Goal: Task Accomplishment & Management: Use online tool/utility

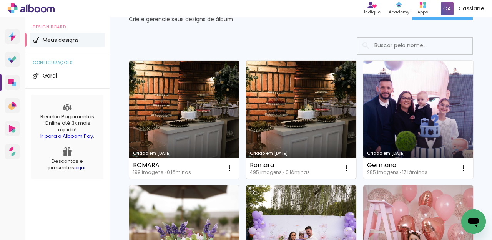
scroll to position [48, 0]
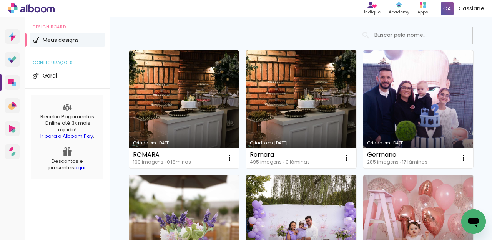
click at [291, 95] on link "Criado em [DATE]" at bounding box center [301, 109] width 110 height 118
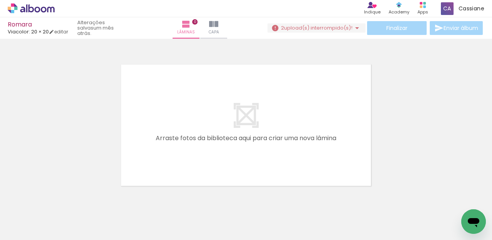
click at [353, 27] on iron-icon at bounding box center [357, 27] width 9 height 9
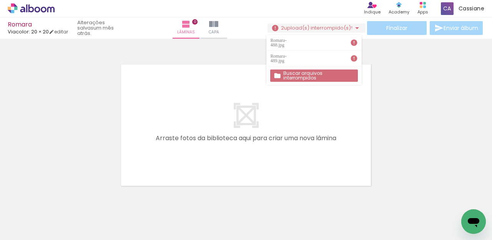
click at [0, 0] on slot "Buscar arquivos interrompidos" at bounding box center [0, 0] width 0 height 0
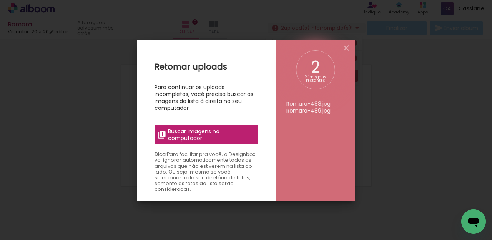
click at [213, 138] on span "Buscar imagens no computador" at bounding box center [211, 135] width 86 height 14
click at [0, 0] on input "file" at bounding box center [0, 0] width 0 height 0
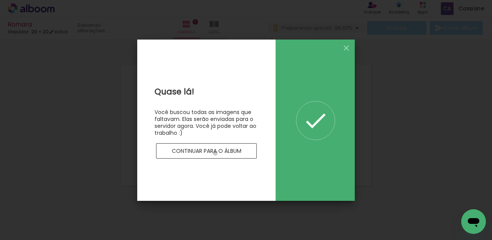
click at [0, 0] on slot "Continuar para o álbum" at bounding box center [0, 0] width 0 height 0
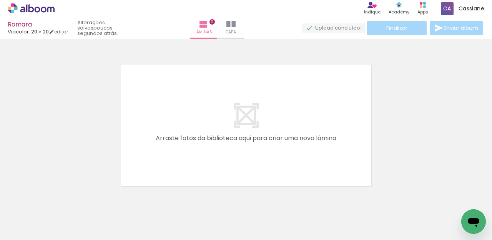
scroll to position [0, 6354]
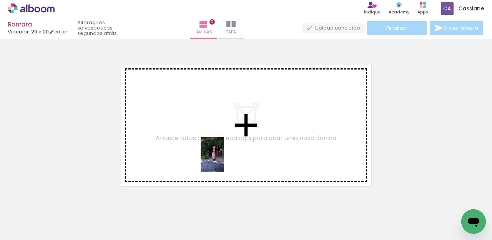
drag, startPoint x: 234, startPoint y: 217, endPoint x: 224, endPoint y: 160, distance: 57.5
click at [224, 160] on quentale-workspace at bounding box center [246, 120] width 492 height 240
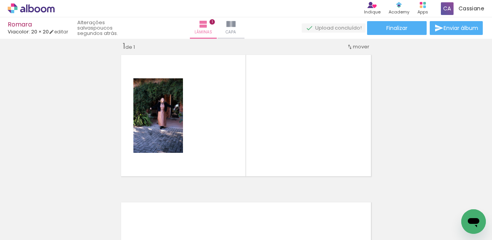
scroll to position [0, 6568]
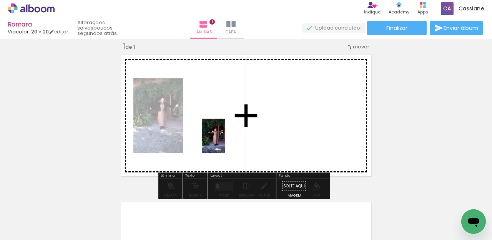
drag, startPoint x: 320, startPoint y: 218, endPoint x: 225, endPoint y: 142, distance: 121.4
click at [225, 142] on quentale-workspace at bounding box center [246, 120] width 492 height 240
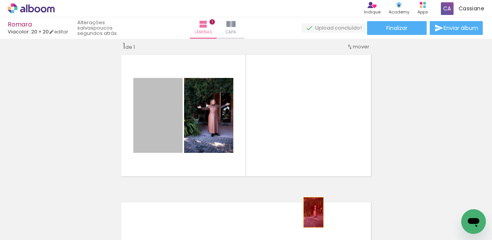
drag, startPoint x: 151, startPoint y: 126, endPoint x: 308, endPoint y: 212, distance: 178.3
click at [311, 213] on quentale-workspace at bounding box center [246, 120] width 492 height 240
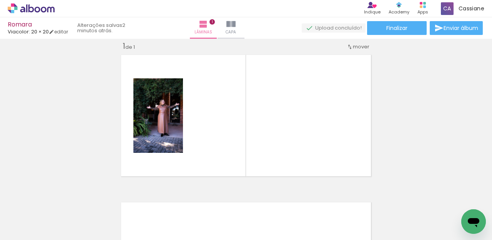
scroll to position [0, 1354]
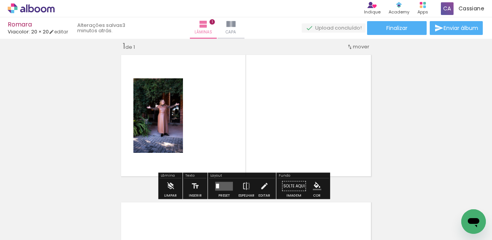
click at [163, 124] on quentale-photo at bounding box center [158, 115] width 50 height 75
click at [173, 145] on quentale-photo at bounding box center [158, 115] width 50 height 75
click at [228, 188] on quentale-layouter at bounding box center [224, 186] width 18 height 9
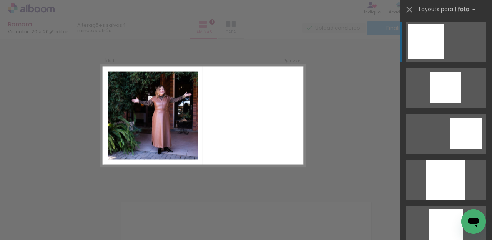
scroll to position [504, 0]
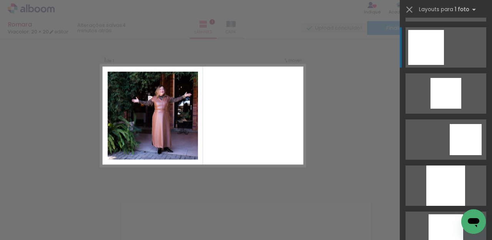
click at [450, 124] on div at bounding box center [466, 139] width 32 height 31
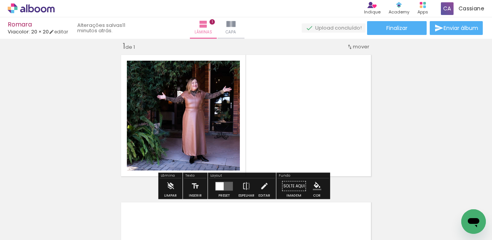
click at [227, 136] on quentale-photo at bounding box center [183, 116] width 113 height 110
click at [28, 226] on span "Adicionar Fotos" at bounding box center [27, 230] width 23 height 8
click at [0, 0] on input "file" at bounding box center [0, 0] width 0 height 0
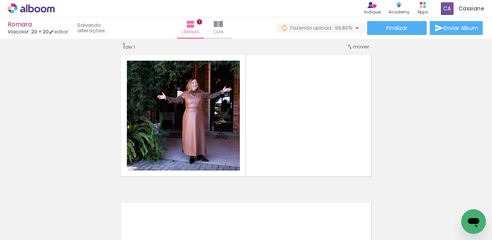
scroll to position [0, 20890]
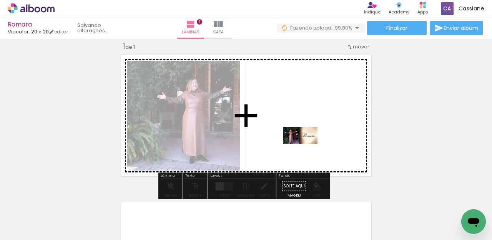
drag, startPoint x: 455, startPoint y: 212, endPoint x: 306, endPoint y: 150, distance: 161.2
click at [306, 150] on quentale-workspace at bounding box center [246, 120] width 492 height 240
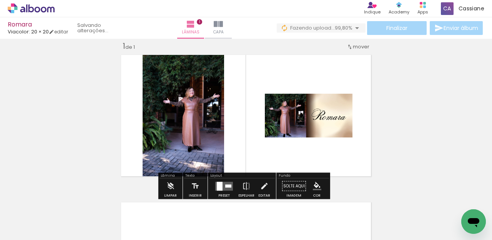
click at [193, 106] on quentale-photo at bounding box center [184, 116] width 82 height 128
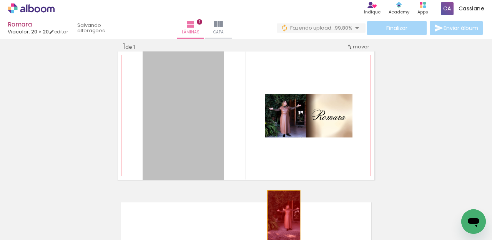
drag, startPoint x: 193, startPoint y: 106, endPoint x: 281, endPoint y: 216, distance: 141.2
click at [281, 216] on quentale-workspace at bounding box center [246, 120] width 492 height 240
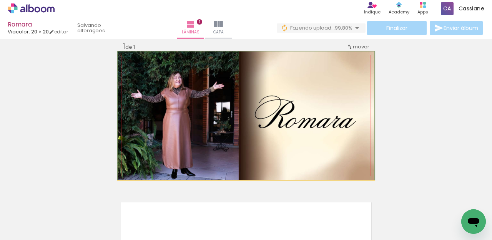
drag, startPoint x: 255, startPoint y: 130, endPoint x: 264, endPoint y: 131, distance: 8.9
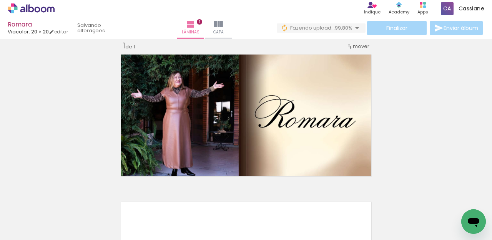
scroll to position [8, 0]
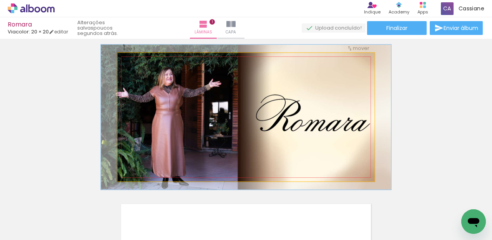
click at [136, 63] on div at bounding box center [139, 61] width 7 height 7
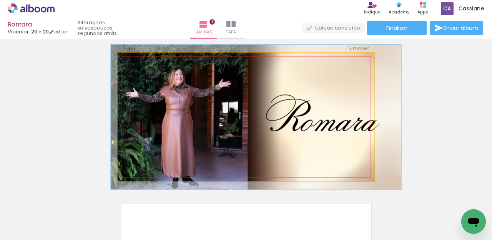
drag, startPoint x: 197, startPoint y: 95, endPoint x: 207, endPoint y: 95, distance: 9.6
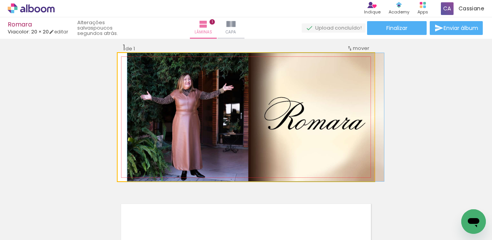
drag, startPoint x: 137, startPoint y: 60, endPoint x: 132, endPoint y: 60, distance: 5.0
click at [132, 60] on div at bounding box center [135, 61] width 7 height 7
click at [134, 62] on div at bounding box center [135, 61] width 7 height 7
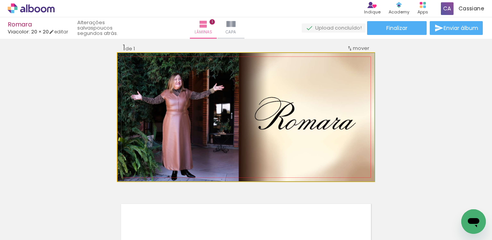
drag, startPoint x: 212, startPoint y: 100, endPoint x: 208, endPoint y: 100, distance: 3.9
click at [208, 100] on quentale-photo at bounding box center [246, 117] width 257 height 128
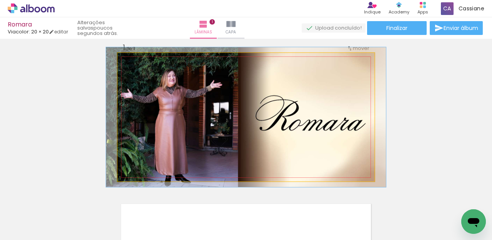
type paper-slider "109"
click at [136, 62] on div at bounding box center [138, 61] width 7 height 7
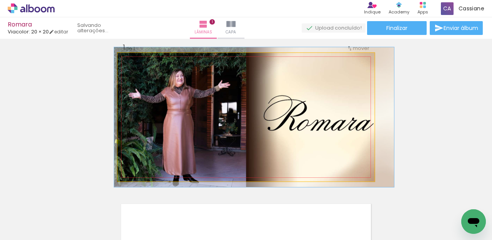
drag, startPoint x: 182, startPoint y: 95, endPoint x: 187, endPoint y: 95, distance: 4.6
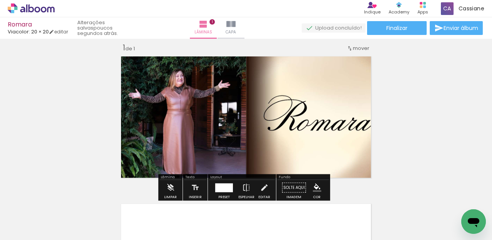
click at [350, 128] on quentale-photo at bounding box center [246, 117] width 257 height 128
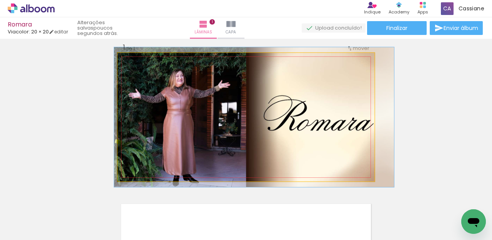
click at [350, 128] on quentale-photo at bounding box center [246, 117] width 257 height 128
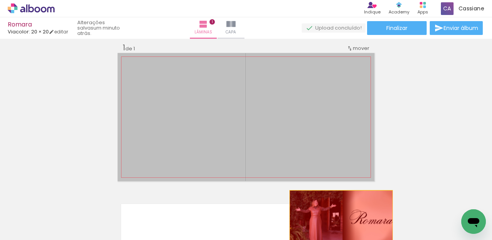
drag, startPoint x: 260, startPoint y: 128, endPoint x: 286, endPoint y: 238, distance: 112.3
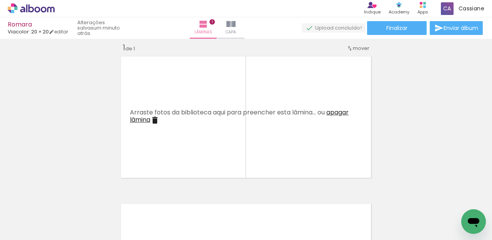
click at [18, 231] on span "Adicionar Fotos" at bounding box center [27, 230] width 23 height 8
click at [0, 0] on input "file" at bounding box center [0, 0] width 0 height 0
click at [35, 229] on span "Adicionar Fotos" at bounding box center [27, 230] width 23 height 8
click at [0, 0] on input "file" at bounding box center [0, 0] width 0 height 0
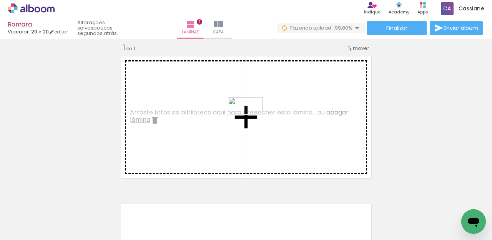
drag, startPoint x: 491, startPoint y: 216, endPoint x: 251, endPoint y: 120, distance: 258.0
click at [251, 120] on quentale-workspace at bounding box center [246, 120] width 492 height 240
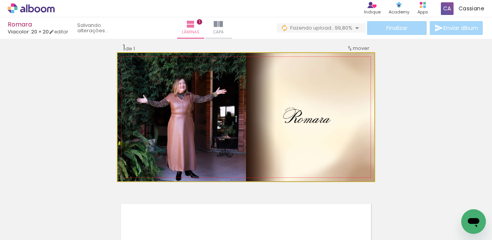
drag, startPoint x: 214, startPoint y: 133, endPoint x: 213, endPoint y: 125, distance: 7.7
drag, startPoint x: 213, startPoint y: 126, endPoint x: 213, endPoint y: 115, distance: 10.4
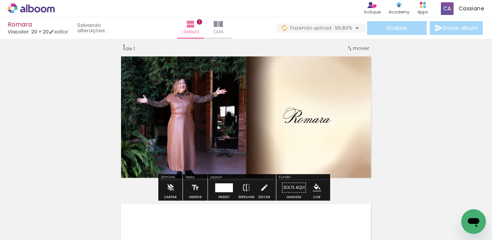
click at [193, 108] on quentale-photo at bounding box center [246, 117] width 257 height 128
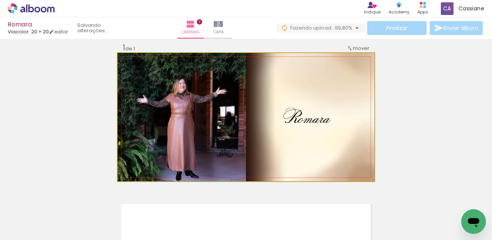
click at [124, 67] on quentale-photo at bounding box center [246, 117] width 257 height 128
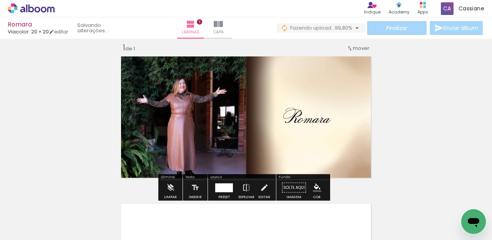
click at [124, 67] on quentale-photo at bounding box center [246, 117] width 257 height 128
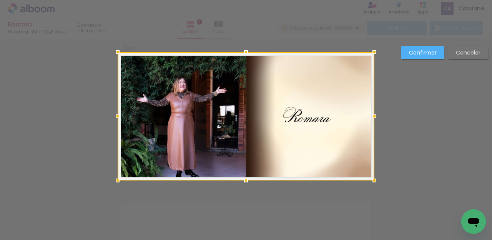
scroll to position [10, 0]
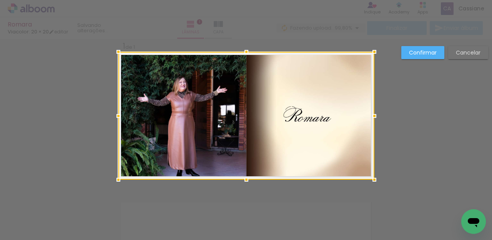
drag, startPoint x: 114, startPoint y: 51, endPoint x: 107, endPoint y: 40, distance: 12.9
click at [107, 40] on div "Inserir lâmina 1 de 1 Confirmar Cancelar" at bounding box center [246, 186] width 492 height 314
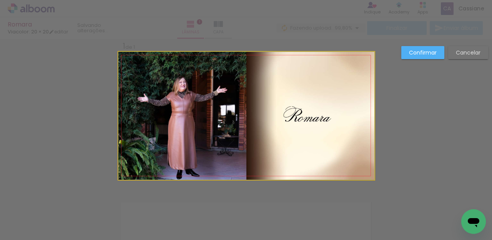
click at [136, 68] on quentale-photo at bounding box center [246, 116] width 256 height 128
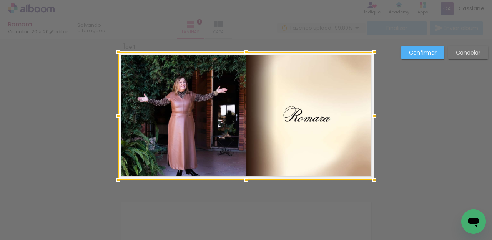
click at [136, 68] on div at bounding box center [246, 116] width 256 height 128
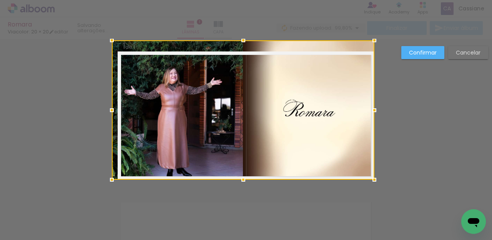
drag, startPoint x: 114, startPoint y: 51, endPoint x: 103, endPoint y: 40, distance: 15.5
click at [104, 40] on div at bounding box center [111, 40] width 15 height 15
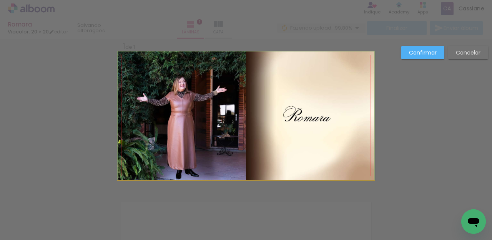
click at [125, 62] on quentale-photo at bounding box center [246, 116] width 257 height 128
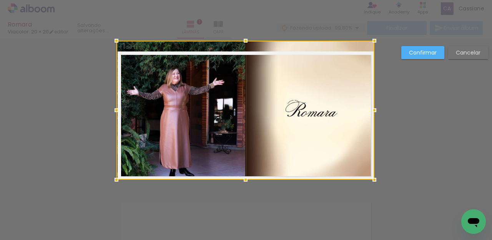
drag, startPoint x: 115, startPoint y: 50, endPoint x: 125, endPoint y: 52, distance: 10.2
click at [125, 52] on div at bounding box center [246, 110] width 258 height 139
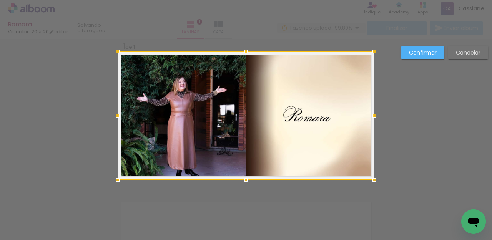
click at [418, 110] on div "Confirmar Cancelar" at bounding box center [246, 186] width 492 height 314
click at [0, 0] on slot "Confirmar" at bounding box center [0, 0] width 0 height 0
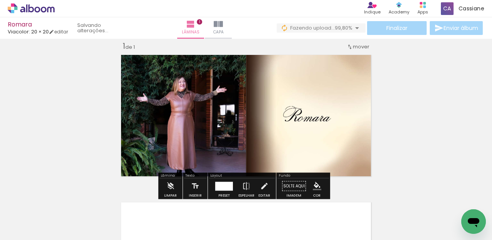
click at [403, 136] on div "Inserir lâmina 1 de 1" at bounding box center [246, 180] width 492 height 296
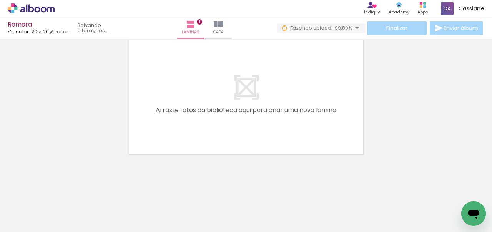
scroll to position [0, 591]
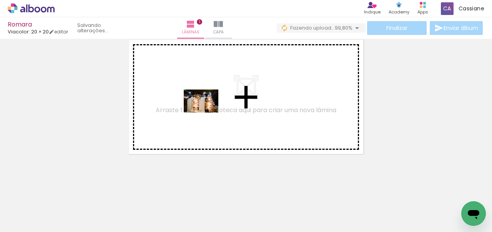
drag, startPoint x: 217, startPoint y: 193, endPoint x: 207, endPoint y: 113, distance: 81.0
click at [207, 113] on quentale-workspace at bounding box center [246, 116] width 492 height 232
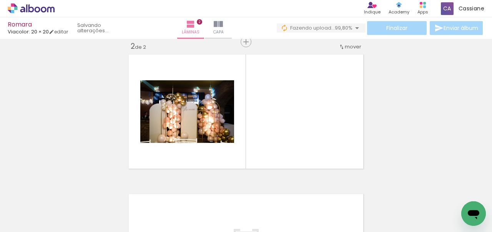
scroll to position [149, 0]
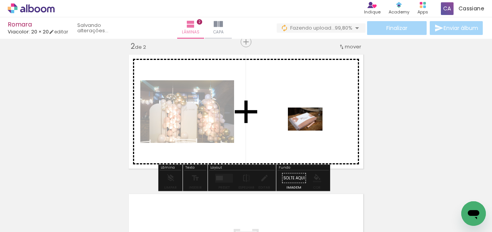
drag, startPoint x: 92, startPoint y: 213, endPoint x: 311, endPoint y: 131, distance: 233.7
click at [311, 131] on quentale-workspace at bounding box center [246, 116] width 492 height 232
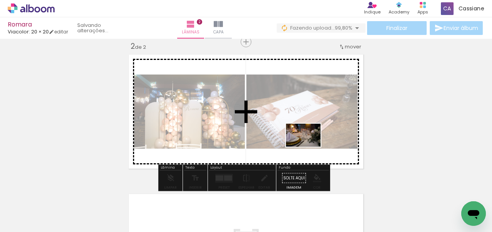
drag, startPoint x: 339, startPoint y: 214, endPoint x: 309, endPoint y: 147, distance: 73.2
click at [309, 147] on quentale-workspace at bounding box center [246, 116] width 492 height 232
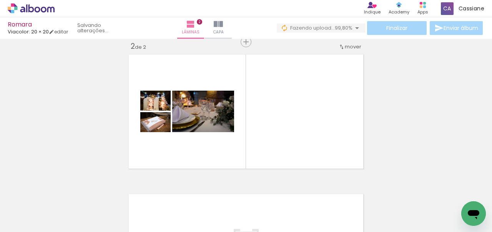
scroll to position [0, 286]
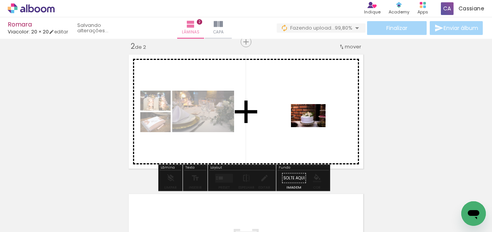
drag, startPoint x: 175, startPoint y: 213, endPoint x: 314, endPoint y: 127, distance: 162.9
click at [314, 127] on quentale-workspace at bounding box center [246, 116] width 492 height 232
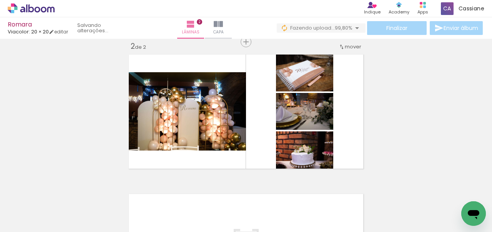
scroll to position [0, 122]
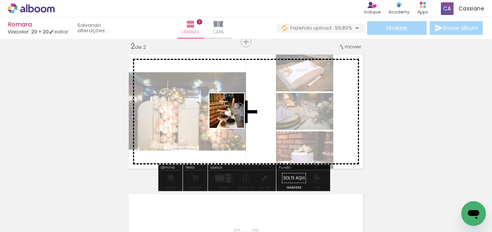
drag, startPoint x: 82, startPoint y: 213, endPoint x: 233, endPoint y: 117, distance: 178.9
click at [233, 117] on quentale-workspace at bounding box center [246, 116] width 492 height 232
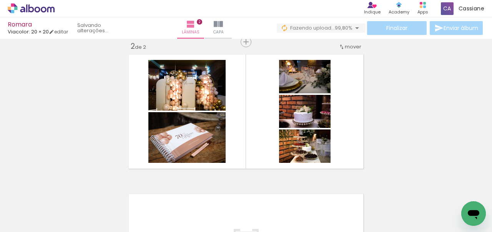
scroll to position [0, 0]
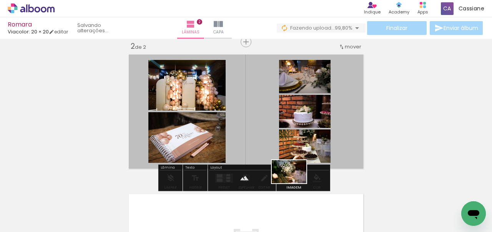
drag, startPoint x: 170, startPoint y: 217, endPoint x: 295, endPoint y: 183, distance: 129.4
click at [295, 183] on quentale-workspace at bounding box center [246, 116] width 492 height 232
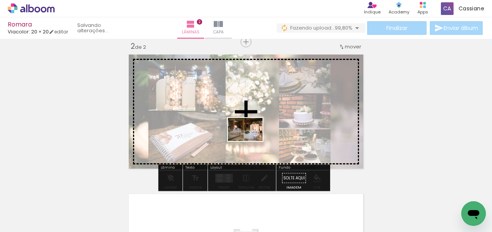
drag, startPoint x: 125, startPoint y: 208, endPoint x: 251, endPoint y: 141, distance: 142.9
click at [251, 141] on quentale-workspace at bounding box center [246, 116] width 492 height 232
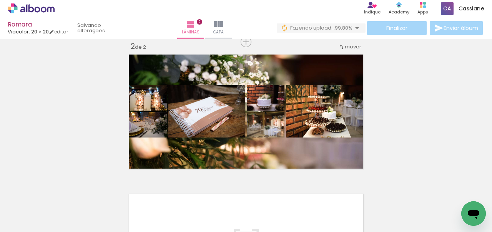
scroll to position [0, 875]
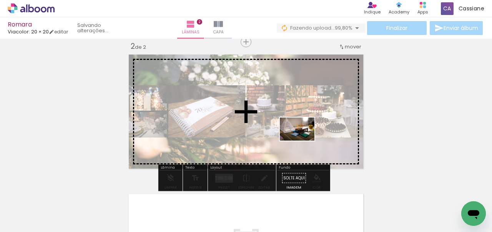
drag, startPoint x: 337, startPoint y: 211, endPoint x: 303, endPoint y: 141, distance: 77.9
click at [303, 141] on quentale-workspace at bounding box center [246, 116] width 492 height 232
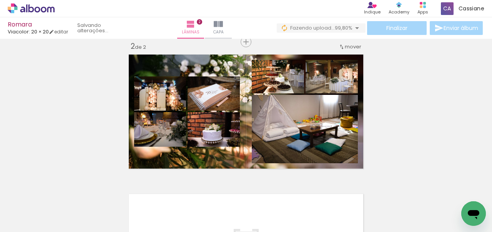
scroll to position [0, 1414]
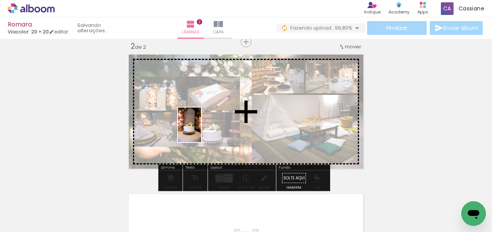
drag, startPoint x: 147, startPoint y: 212, endPoint x: 201, endPoint y: 130, distance: 97.7
click at [201, 130] on quentale-workspace at bounding box center [246, 116] width 492 height 232
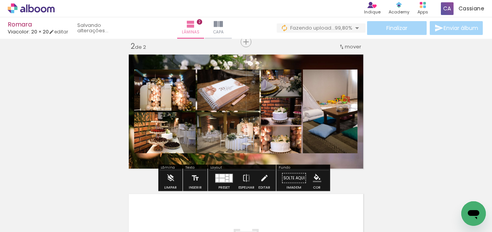
click at [150, 95] on paper-button "P&B" at bounding box center [144, 90] width 12 height 12
click at [0, 0] on slot "P&B" at bounding box center [0, 0] width 0 height 0
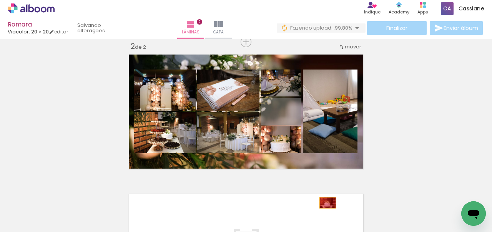
drag, startPoint x: 267, startPoint y: 99, endPoint x: 325, endPoint y: 203, distance: 119.3
click at [325, 203] on quentale-workspace at bounding box center [246, 116] width 492 height 232
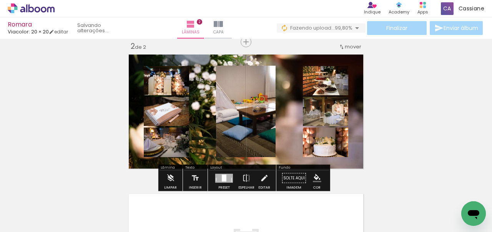
click at [225, 175] on div at bounding box center [224, 178] width 18 height 9
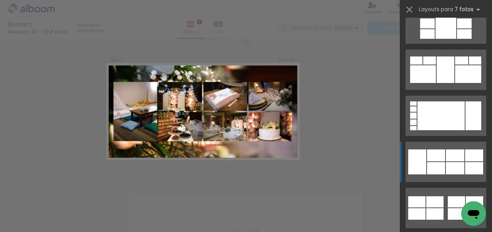
scroll to position [887, 0]
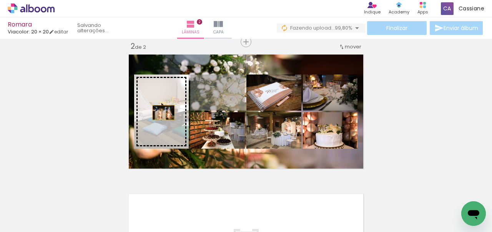
drag, startPoint x: 222, startPoint y: 100, endPoint x: 161, endPoint y: 113, distance: 62.9
click at [0, 0] on slot at bounding box center [0, 0] width 0 height 0
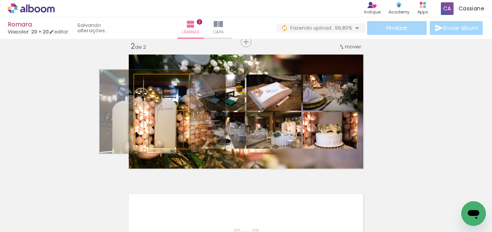
type paper-slider "113"
click at [152, 83] on div at bounding box center [154, 82] width 7 height 7
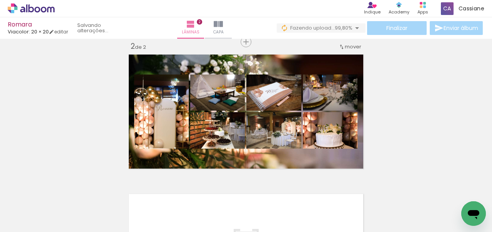
scroll to position [0, 0]
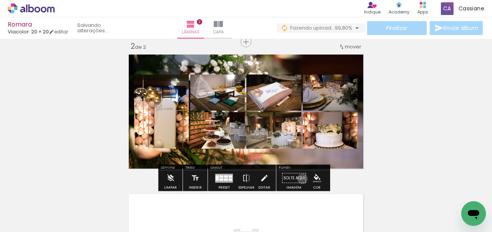
click at [300, 179] on paper-button "Solte aqui Imagem" at bounding box center [294, 181] width 28 height 20
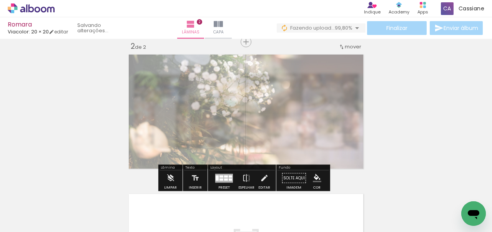
drag, startPoint x: 235, startPoint y: 71, endPoint x: 217, endPoint y: 72, distance: 17.3
type paper-slider "40"
click at [219, 72] on div at bounding box center [221, 71] width 5 height 5
click at [427, 102] on div "Inserir lâmina 1 de 2 Inserir lâmina 2 de 2" at bounding box center [246, 101] width 492 height 419
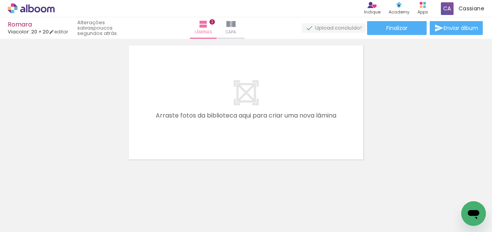
scroll to position [0, 1594]
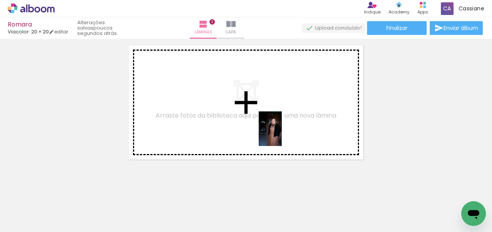
drag, startPoint x: 258, startPoint y: 211, endPoint x: 282, endPoint y: 134, distance: 80.8
click at [282, 134] on quentale-workspace at bounding box center [246, 116] width 492 height 232
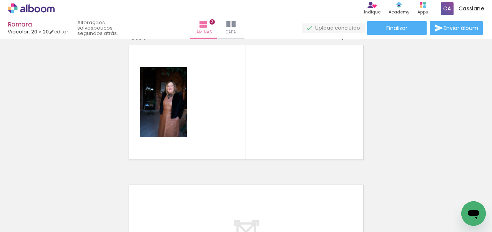
scroll to position [289, 0]
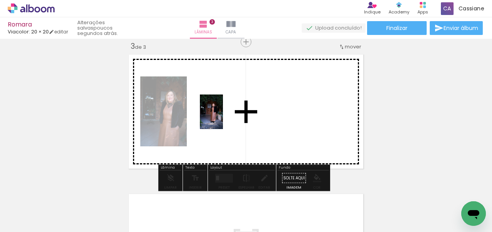
drag, startPoint x: 220, startPoint y: 214, endPoint x: 223, endPoint y: 118, distance: 96.6
click at [223, 118] on quentale-workspace at bounding box center [246, 116] width 492 height 232
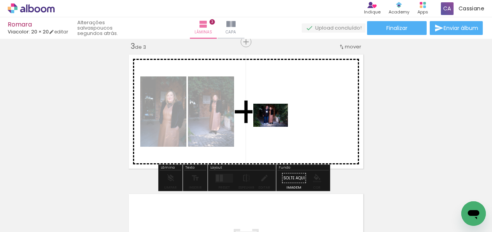
drag, startPoint x: 166, startPoint y: 213, endPoint x: 276, endPoint y: 127, distance: 140.1
click at [276, 127] on quentale-workspace at bounding box center [246, 116] width 492 height 232
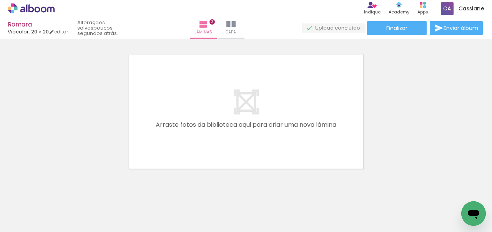
scroll to position [0, 1746]
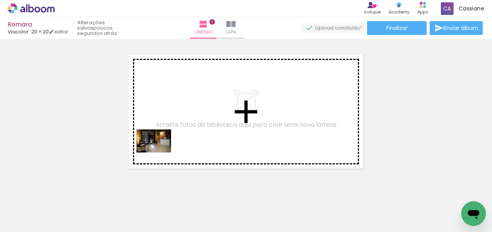
drag, startPoint x: 143, startPoint y: 211, endPoint x: 160, endPoint y: 151, distance: 62.5
click at [160, 152] on quentale-workspace at bounding box center [246, 116] width 492 height 232
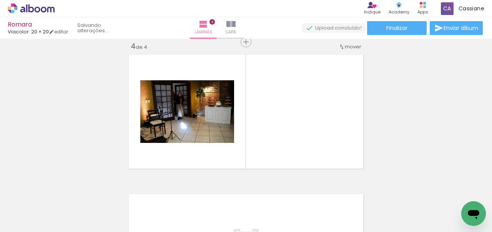
scroll to position [428, 0]
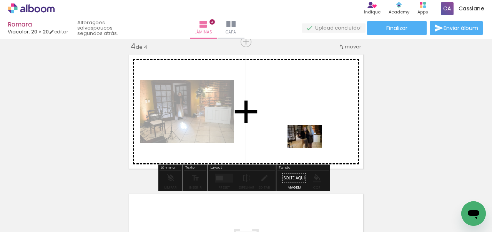
drag, startPoint x: 319, startPoint y: 212, endPoint x: 310, endPoint y: 149, distance: 63.2
click at [311, 148] on quentale-workspace at bounding box center [246, 116] width 492 height 232
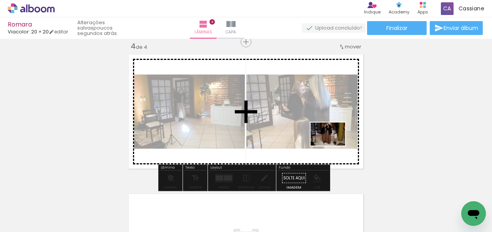
drag, startPoint x: 449, startPoint y: 213, endPoint x: 334, endPoint y: 146, distance: 133.7
click at [334, 146] on quentale-workspace at bounding box center [246, 116] width 492 height 232
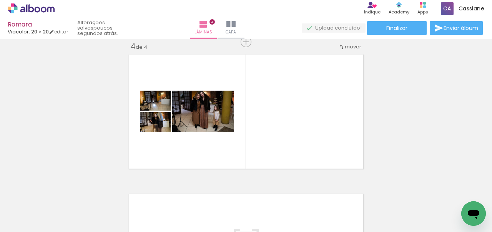
scroll to position [0, 1739]
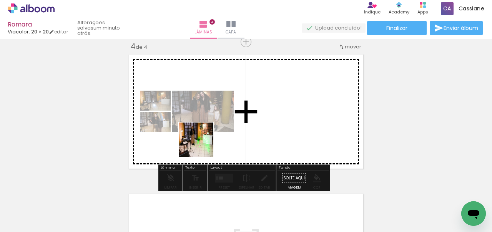
drag, startPoint x: 276, startPoint y: 208, endPoint x: 201, endPoint y: 145, distance: 97.2
click at [201, 145] on quentale-workspace at bounding box center [246, 116] width 492 height 232
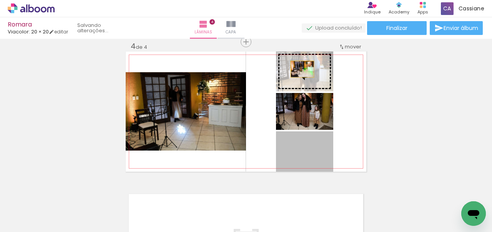
drag, startPoint x: 307, startPoint y: 156, endPoint x: 300, endPoint y: 69, distance: 87.6
click at [0, 0] on slot at bounding box center [0, 0] width 0 height 0
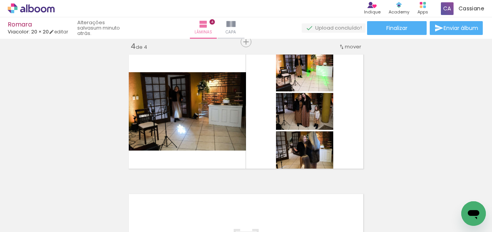
scroll to position [0, 1986]
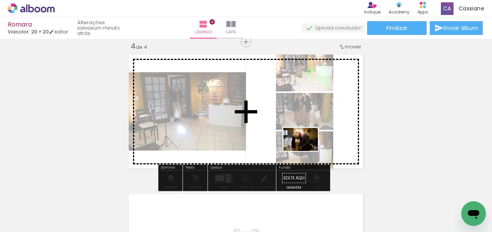
drag, startPoint x: 373, startPoint y: 211, endPoint x: 306, endPoint y: 151, distance: 89.9
click at [306, 151] on quentale-workspace at bounding box center [246, 116] width 492 height 232
